Goal: Task Accomplishment & Management: Manage account settings

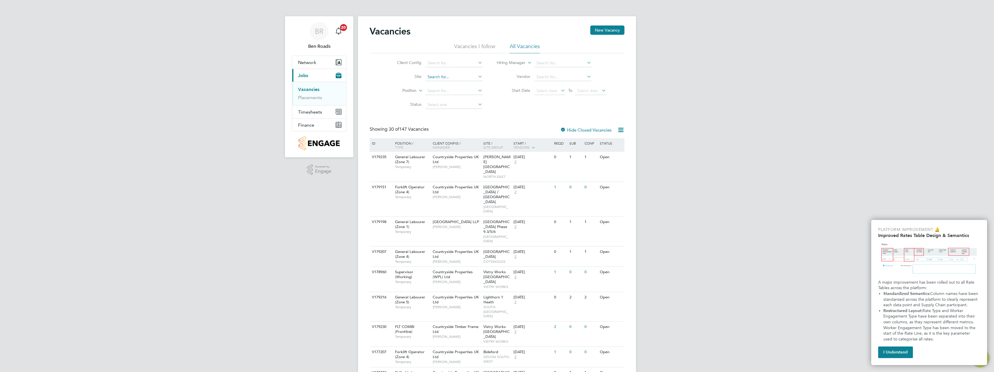
click at [454, 75] on input at bounding box center [453, 77] width 57 height 8
click at [439, 92] on b "Cogges" at bounding box center [434, 92] width 15 height 5
type input "[PERSON_NAME] Mill, [GEOGRAPHIC_DATA]"
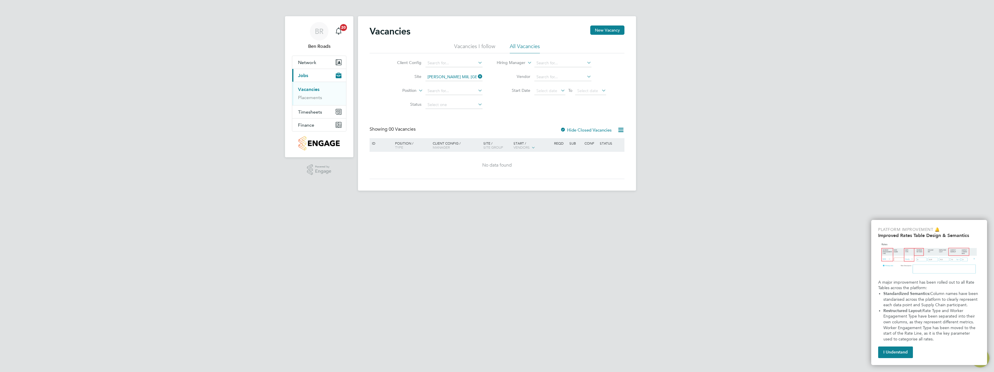
click at [477, 78] on icon at bounding box center [477, 76] width 0 height 8
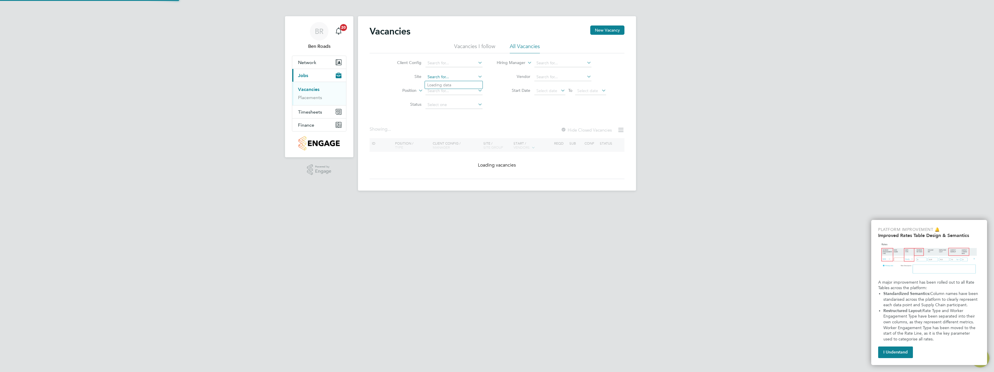
click at [468, 80] on input at bounding box center [453, 77] width 57 height 8
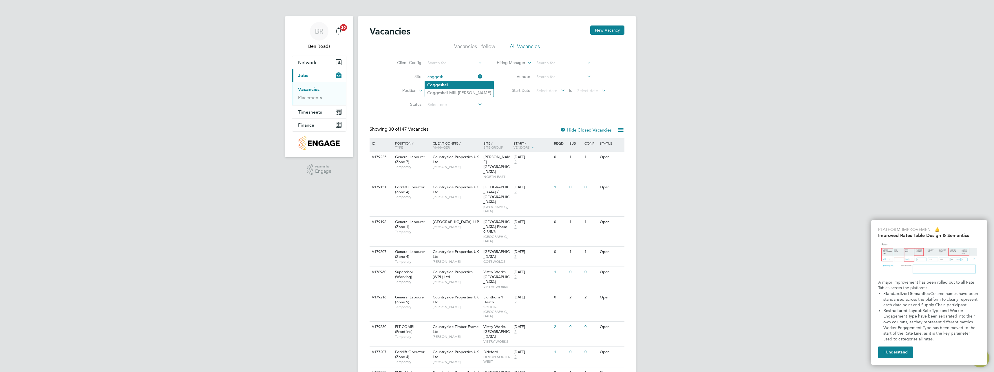
click at [436, 84] on b "Coggesh" at bounding box center [435, 85] width 17 height 5
type input "[PERSON_NAME]"
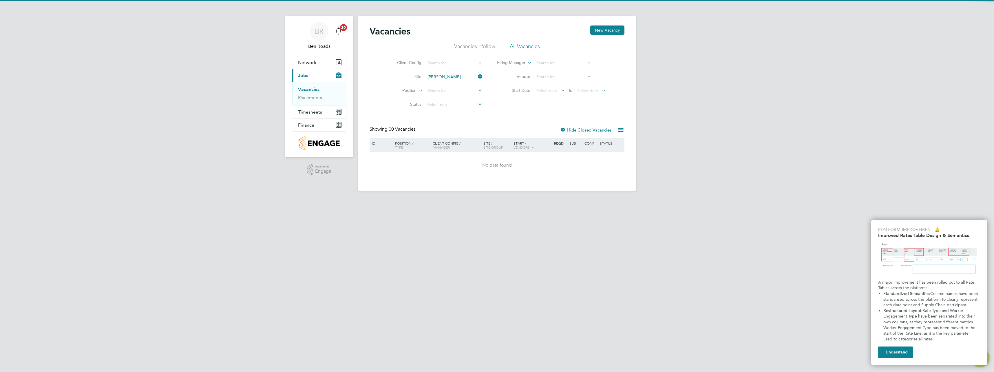
click at [510, 123] on div "Vacancies New Vacancy Vacancies I follow All Vacancies Client Config Site [PERS…" at bounding box center [496, 101] width 255 height 153
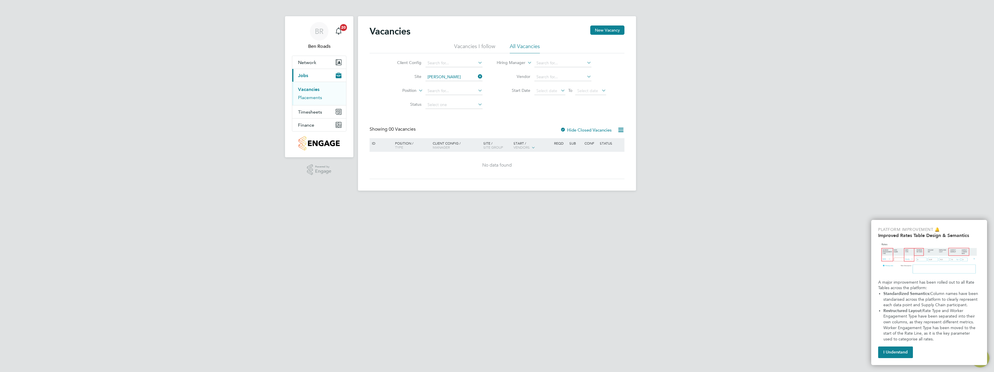
click at [309, 98] on link "Placements" at bounding box center [310, 98] width 24 height 6
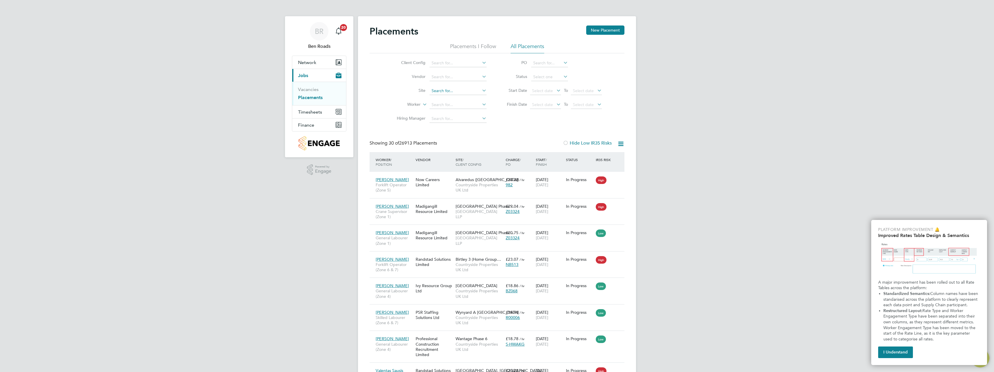
click at [443, 91] on input at bounding box center [457, 91] width 57 height 8
type input "coggesha"
click at [310, 112] on span "Timesheets" at bounding box center [310, 112] width 24 height 6
click at [315, 114] on span "Timesheets" at bounding box center [310, 112] width 24 height 6
click at [312, 103] on link "Timesheets" at bounding box center [310, 103] width 24 height 6
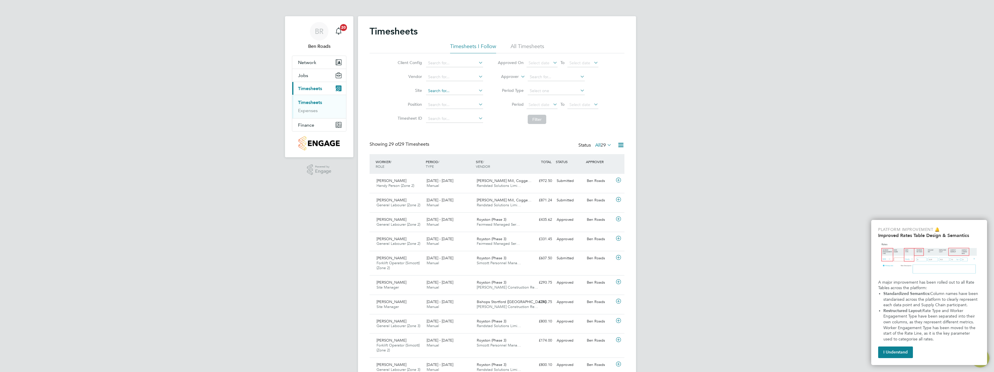
click at [443, 90] on input at bounding box center [454, 91] width 57 height 8
click at [455, 106] on li "Coggesh all Mill, [PERSON_NAME]" at bounding box center [459, 107] width 69 height 8
type input "[PERSON_NAME] Mill, [GEOGRAPHIC_DATA]"
click at [535, 119] on button "Filter" at bounding box center [536, 119] width 19 height 9
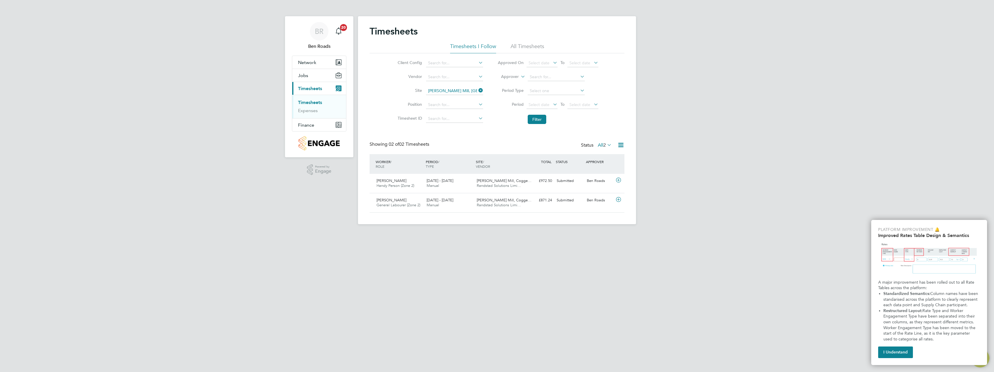
click at [618, 143] on icon at bounding box center [620, 144] width 7 height 7
click at [568, 189] on li "Bulk Approve Timesheets" at bounding box center [584, 190] width 77 height 8
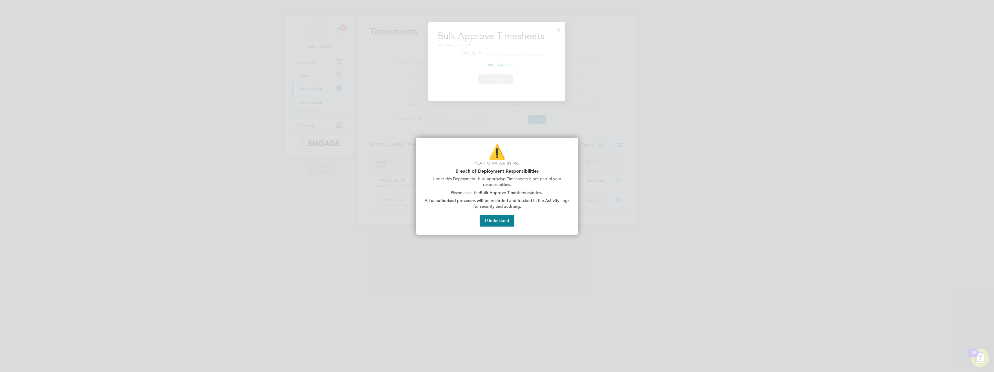
click at [499, 221] on button "I Understand" at bounding box center [496, 221] width 35 height 12
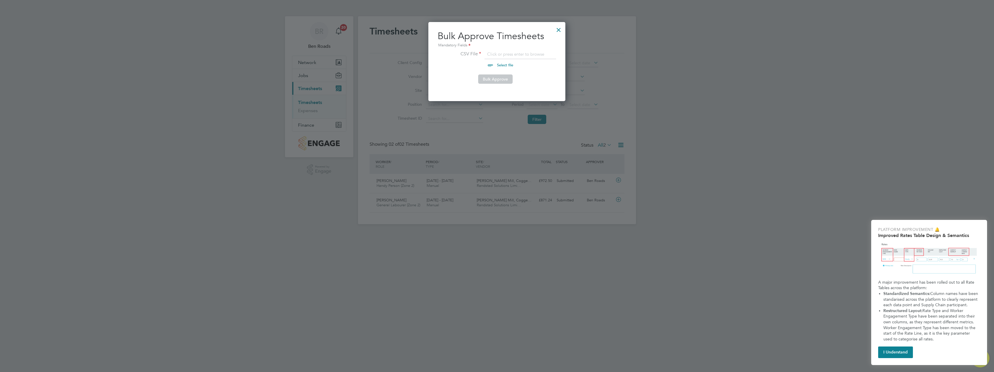
click at [556, 32] on div at bounding box center [558, 28] width 10 height 10
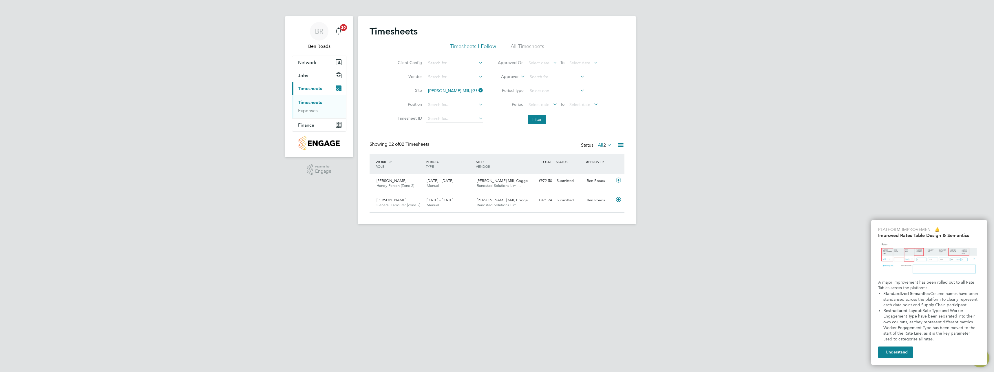
click at [773, 229] on div "BR Ben Roads Notifications 20 Applications: Network Team Members Sites Workers …" at bounding box center [497, 116] width 994 height 233
click at [618, 179] on icon at bounding box center [618, 180] width 7 height 5
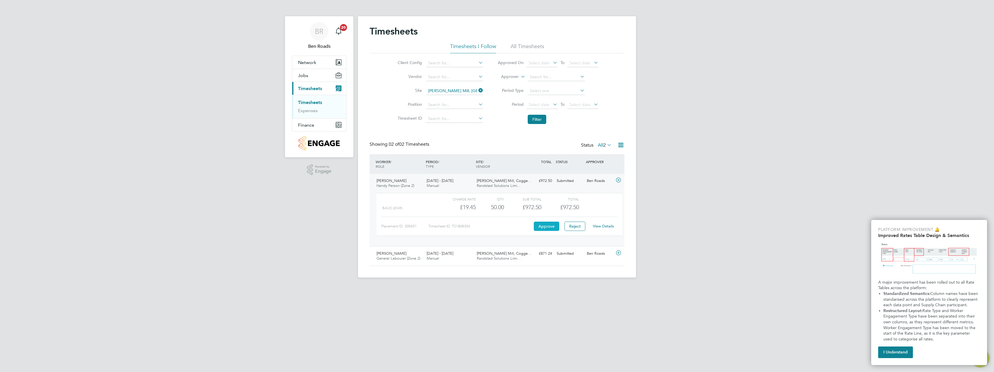
click at [543, 226] on button "Approve" at bounding box center [546, 225] width 25 height 9
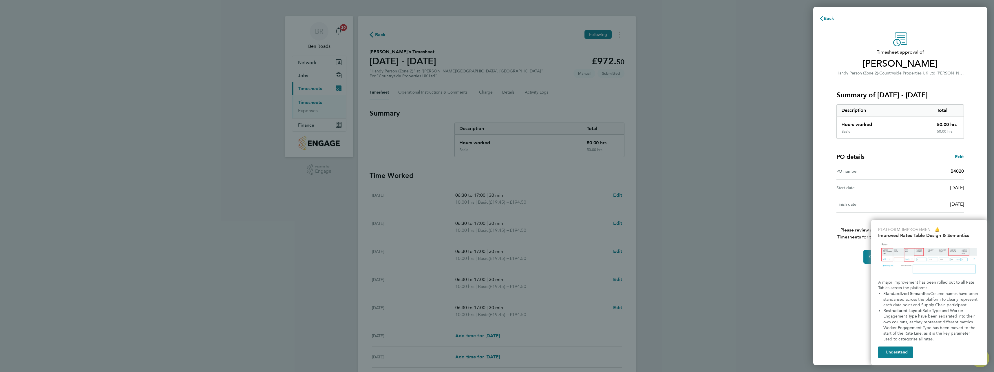
click at [894, 349] on button "I Understand" at bounding box center [895, 352] width 35 height 12
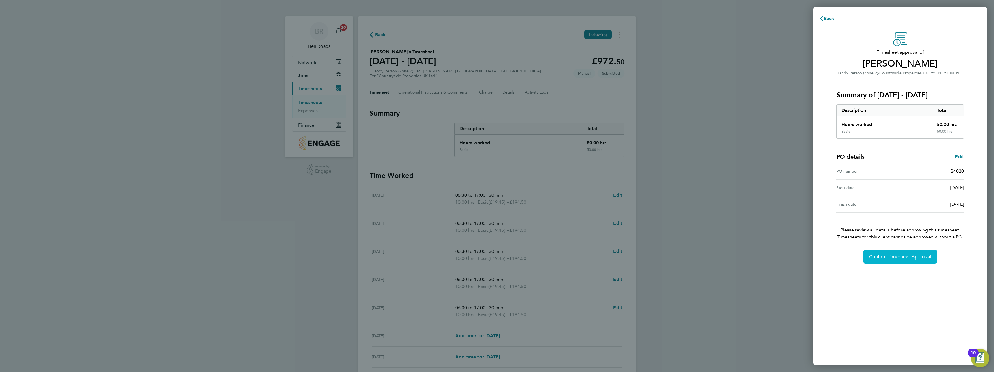
click at [898, 256] on span "Confirm Timesheet Approval" at bounding box center [900, 257] width 62 height 6
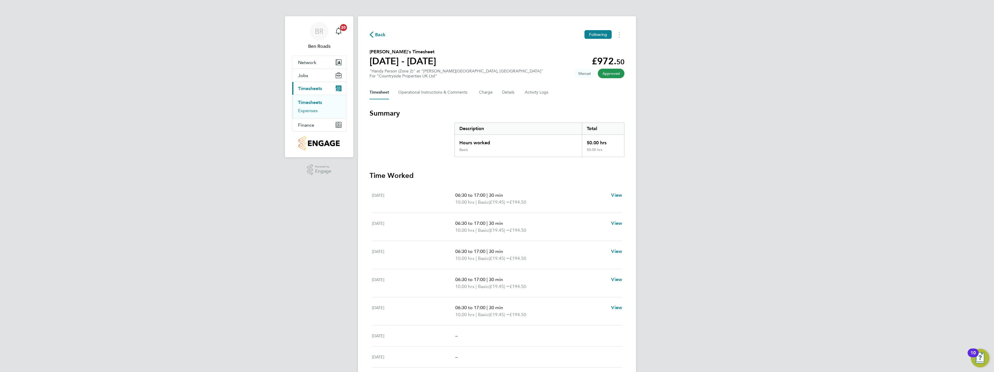
click at [312, 112] on link "Expenses" at bounding box center [308, 111] width 20 height 6
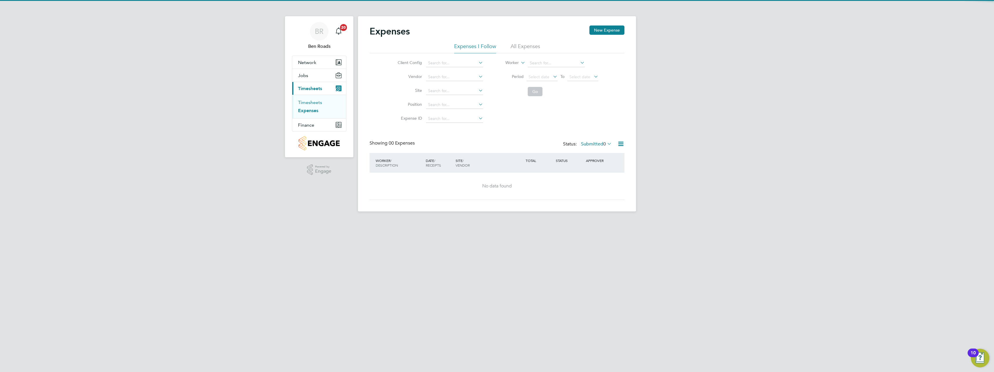
click at [309, 100] on link "Timesheets" at bounding box center [310, 103] width 24 height 6
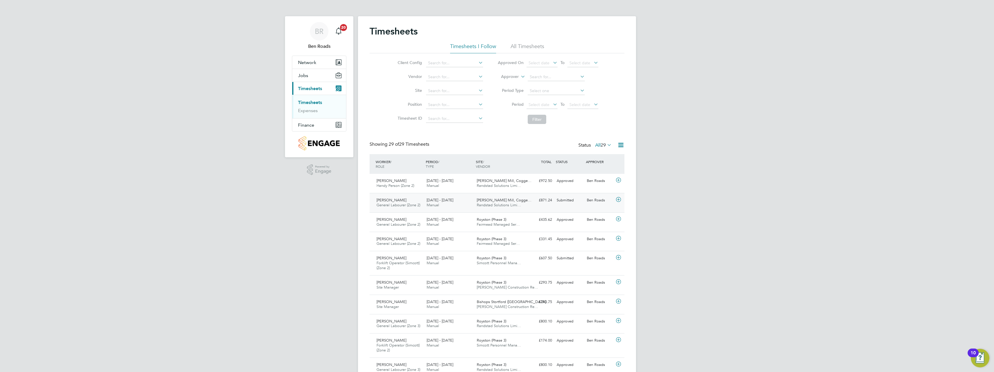
click at [619, 200] on icon at bounding box center [618, 199] width 7 height 5
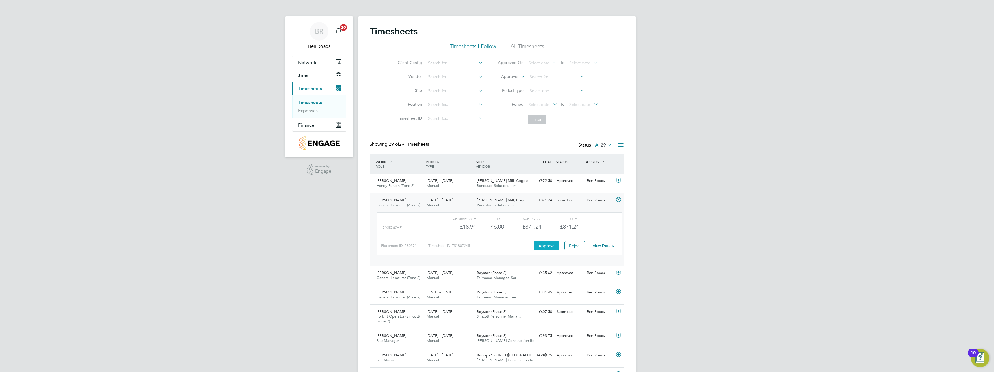
click at [545, 243] on button "Approve" at bounding box center [546, 245] width 25 height 9
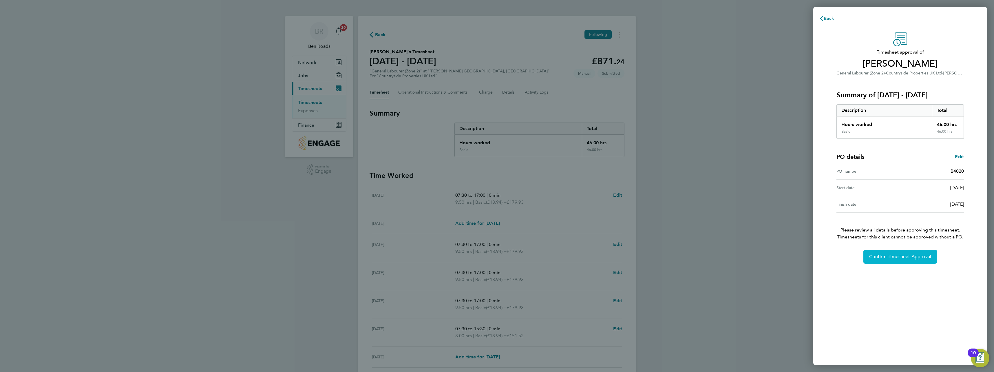
click at [888, 259] on button "Confirm Timesheet Approval" at bounding box center [900, 257] width 74 height 14
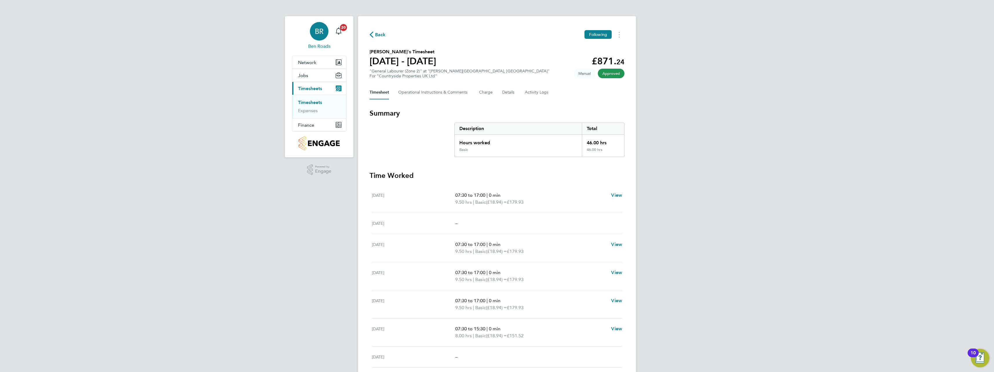
click at [324, 35] on div "BR" at bounding box center [319, 31] width 19 height 19
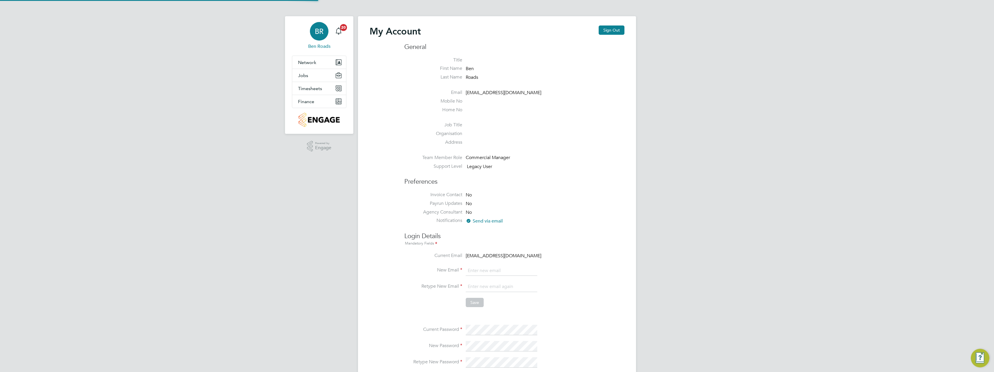
type input "ben.roads@cpplc.com"
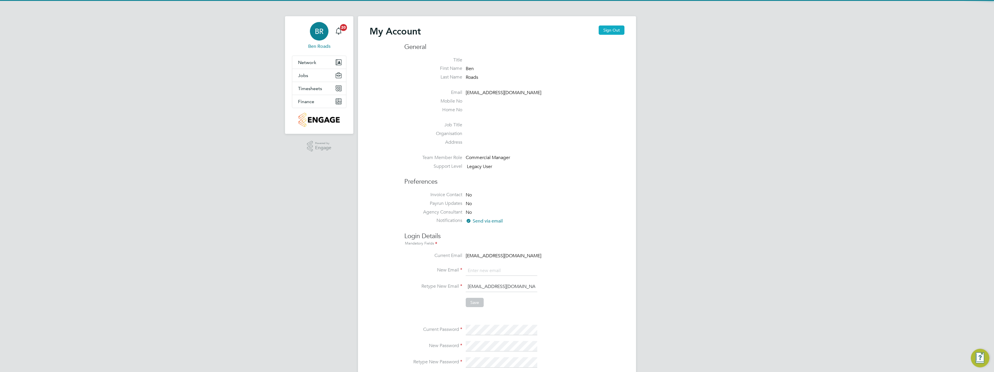
click at [619, 32] on button "Sign Out" at bounding box center [611, 29] width 26 height 9
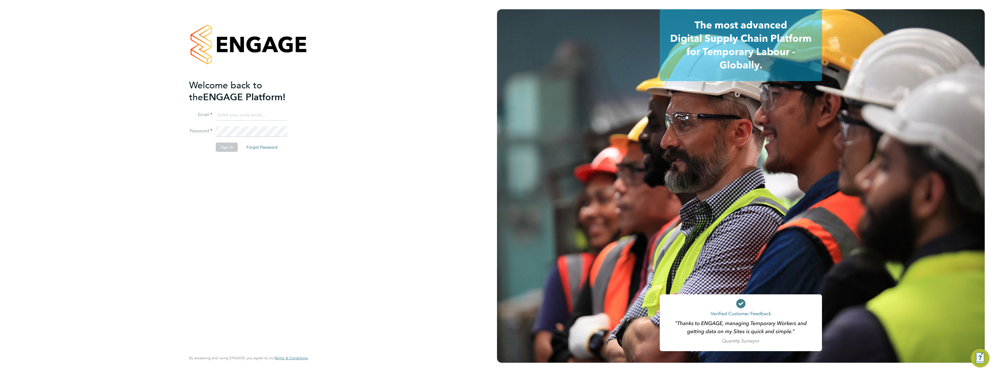
type input "ben.roads@cpplc.com"
